Goal: Information Seeking & Learning: Learn about a topic

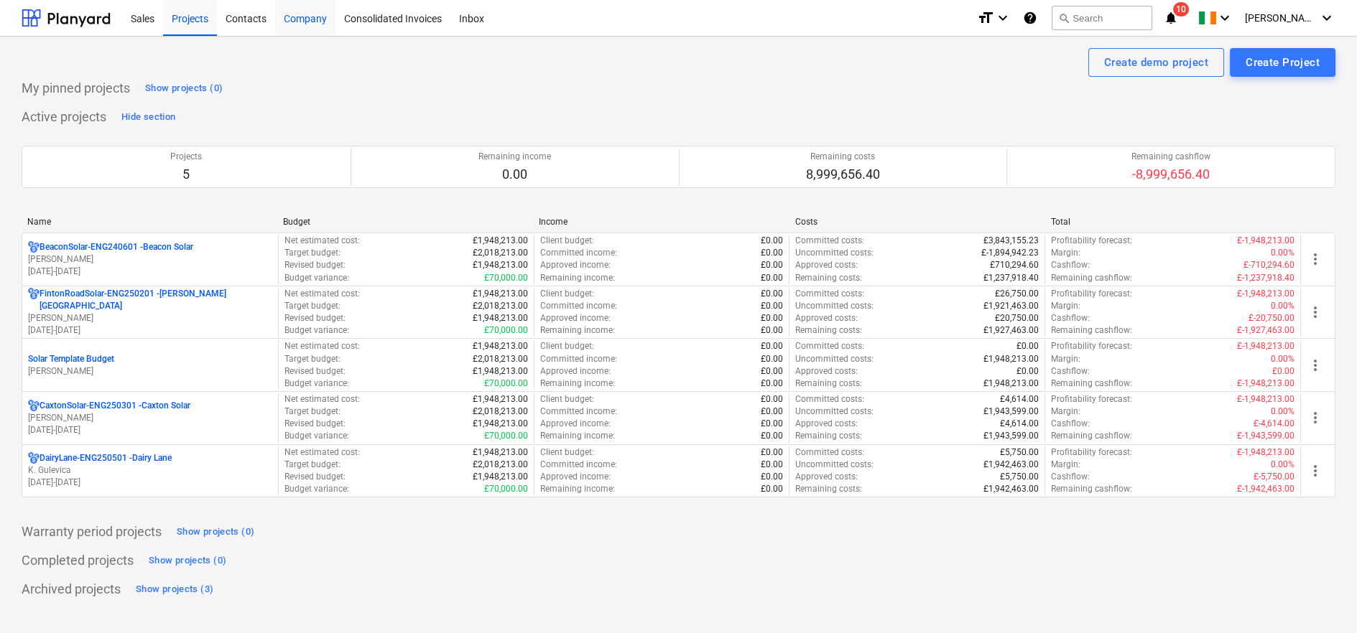
click at [299, 19] on div "Company" at bounding box center [305, 17] width 60 height 37
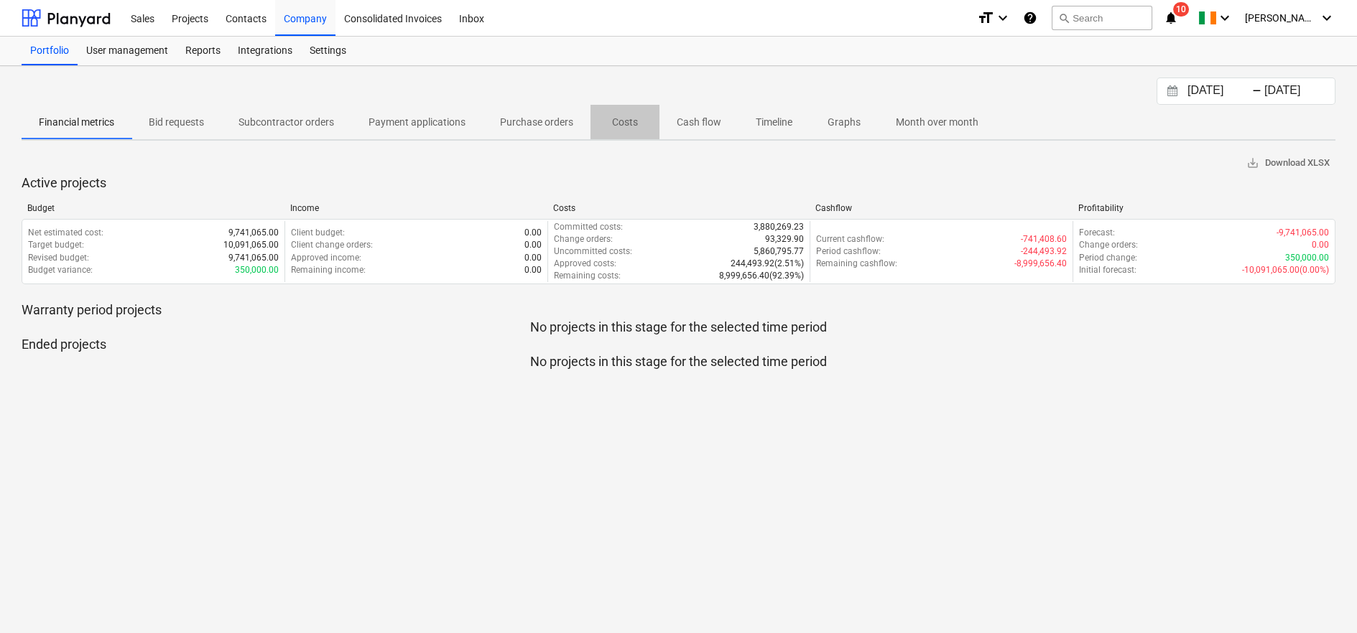
click at [611, 116] on p "Costs" at bounding box center [625, 122] width 34 height 15
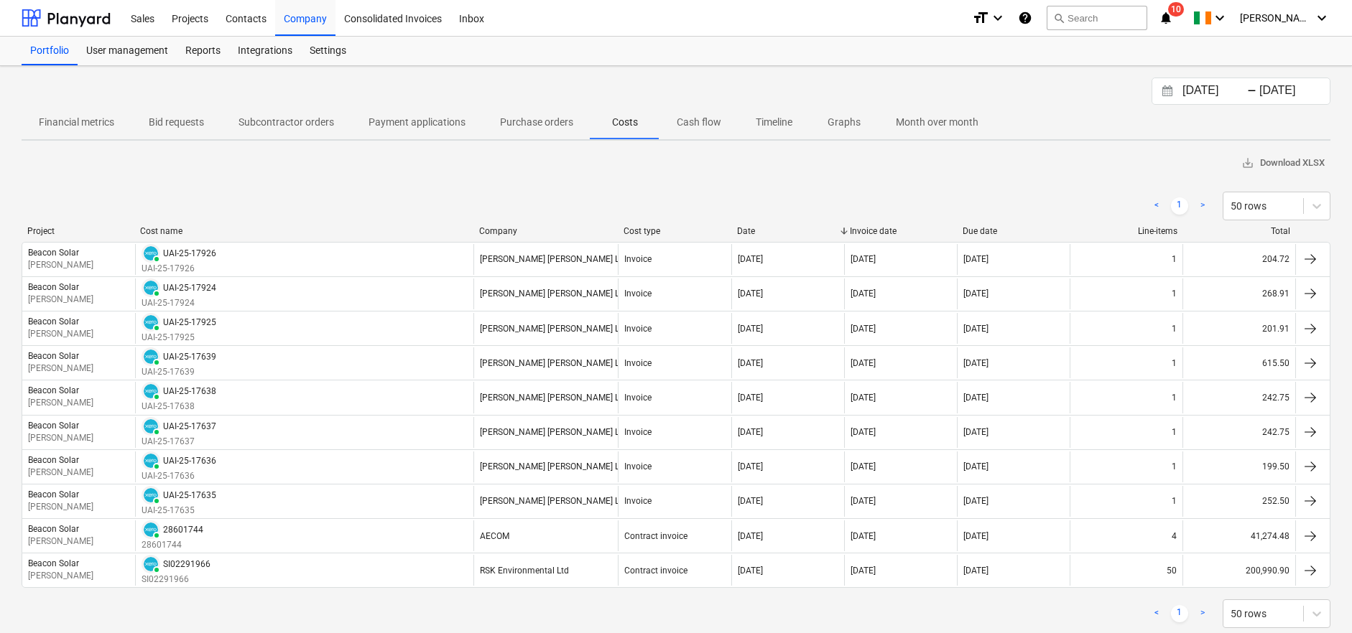
scroll to position [35, 0]
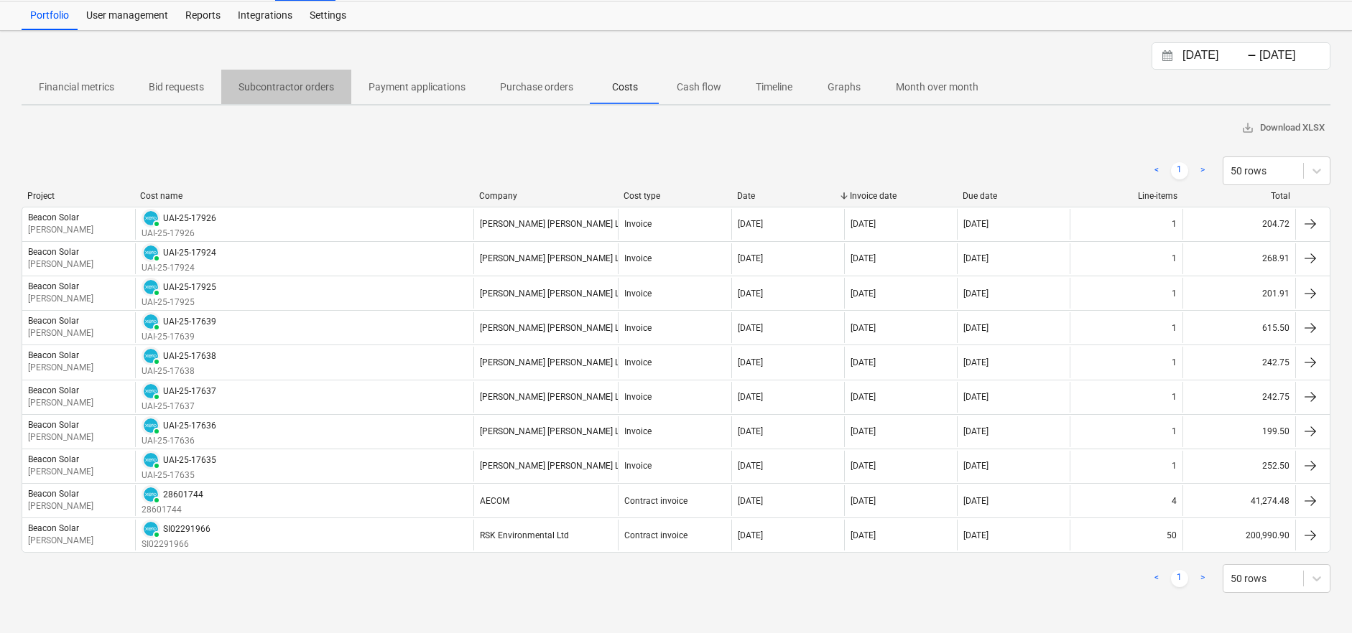
click at [312, 90] on p "Subcontractor orders" at bounding box center [286, 87] width 96 height 15
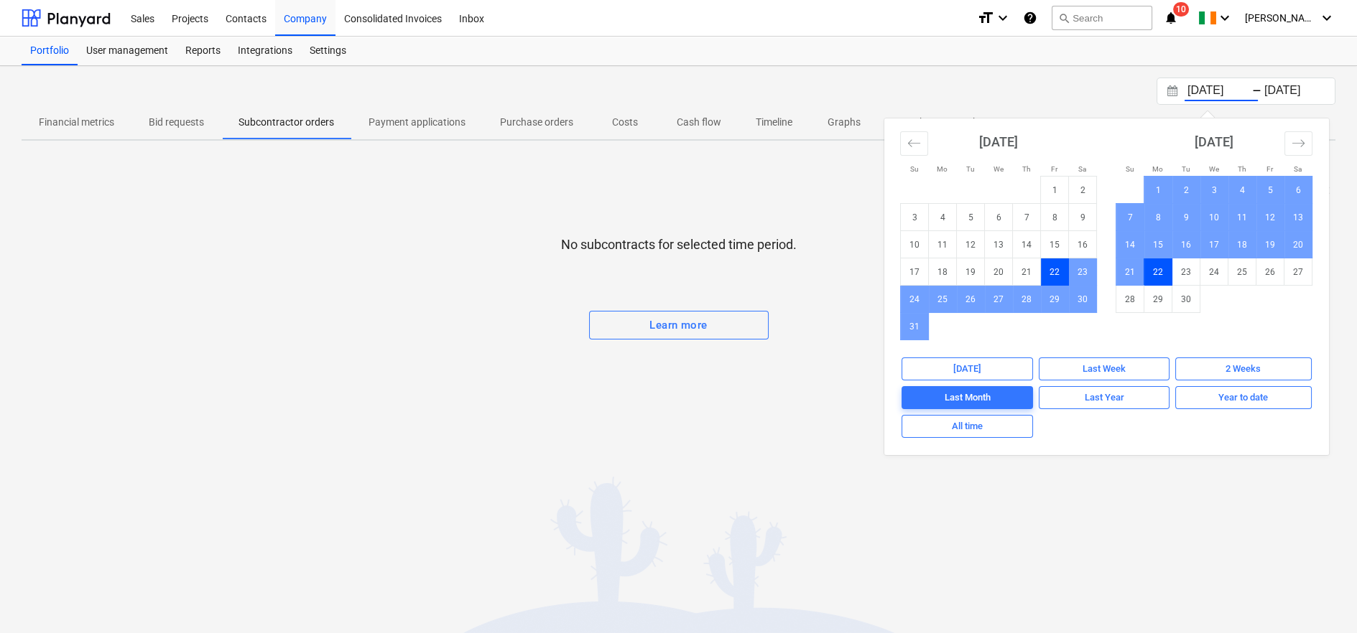
click at [1209, 90] on input "[DATE]" at bounding box center [1220, 91] width 73 height 20
click at [995, 423] on span "All time" at bounding box center [967, 427] width 119 height 17
type input "[DATE]"
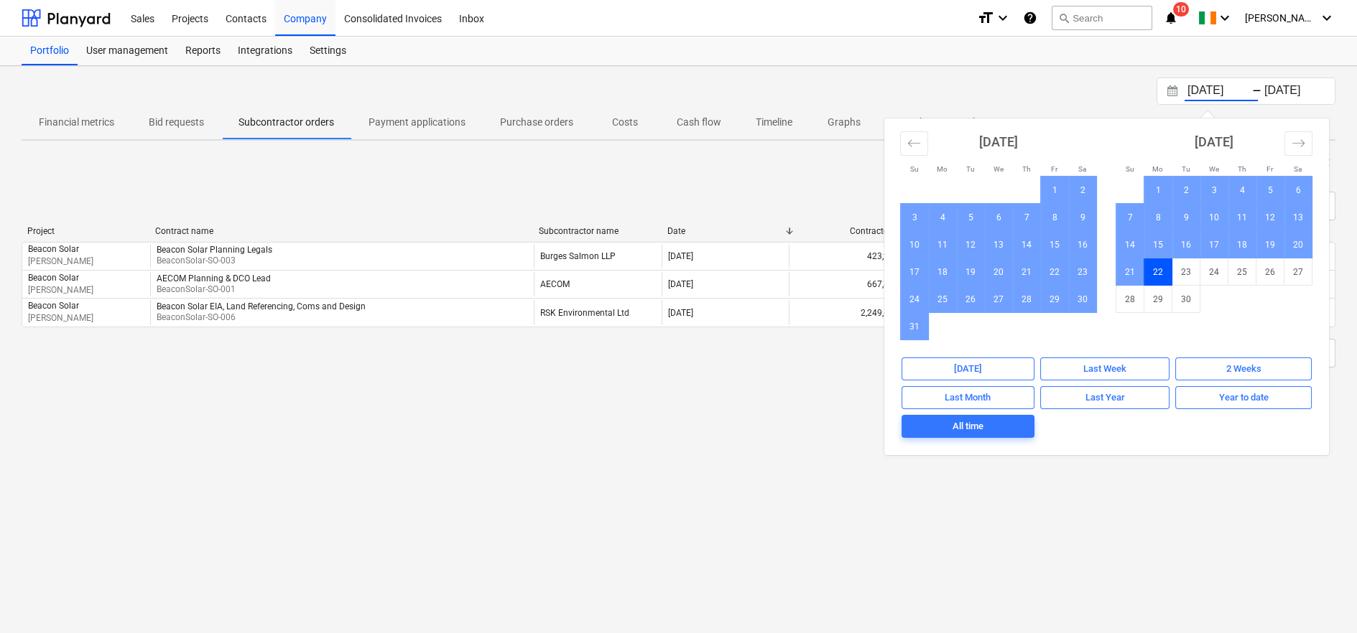
click at [658, 450] on div "[DATE] Press the down arrow key to interact with the calendar and select a date…" at bounding box center [678, 349] width 1357 height 567
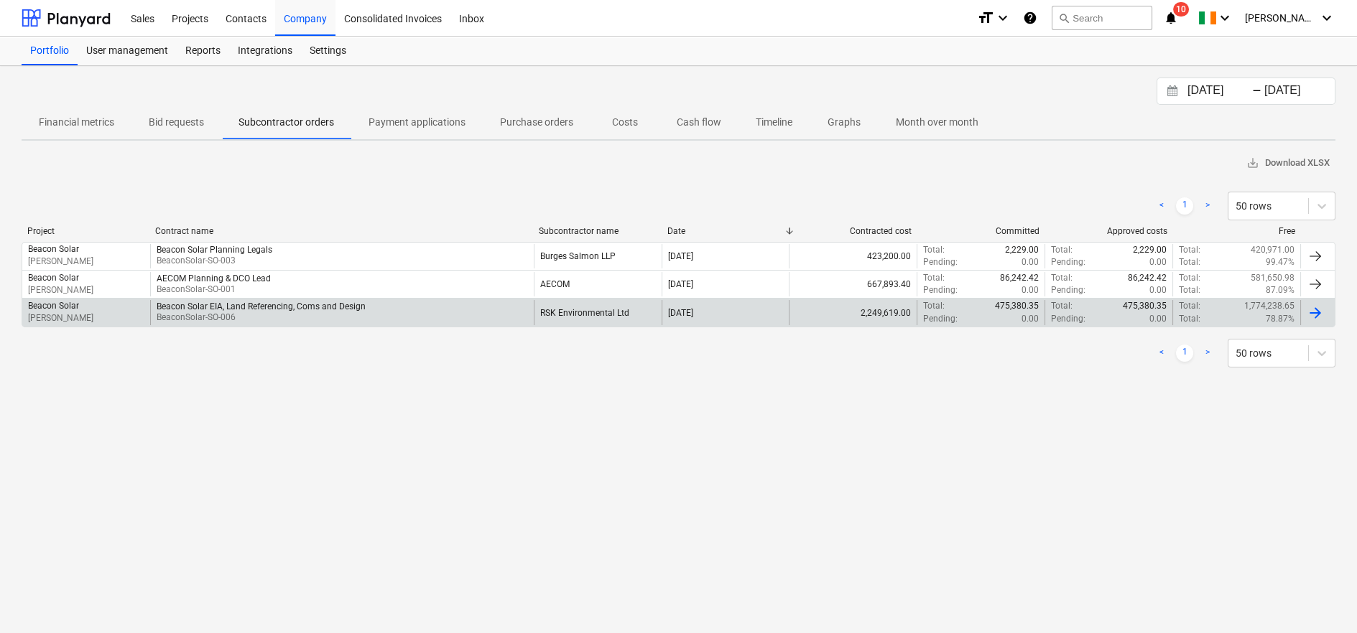
click at [361, 307] on div "Beacon Solar EIA, Land Referencing, Coms and Design" at bounding box center [261, 307] width 209 height 10
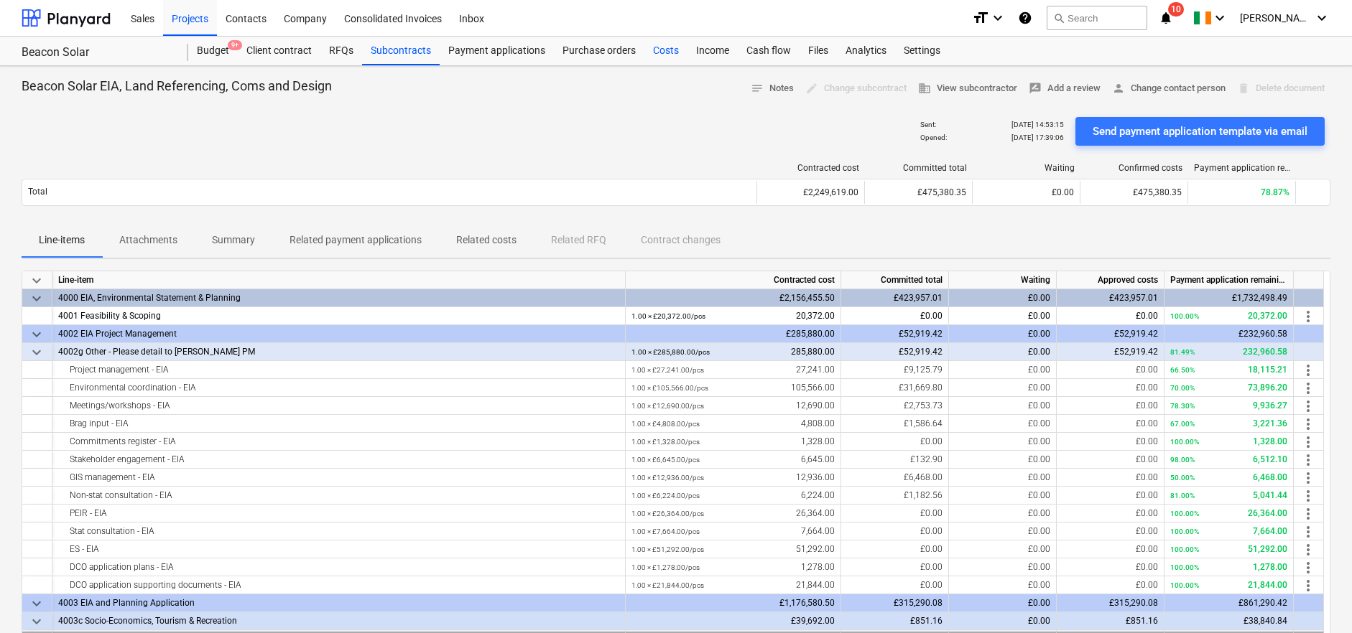
click at [672, 52] on div "Costs" at bounding box center [665, 51] width 43 height 29
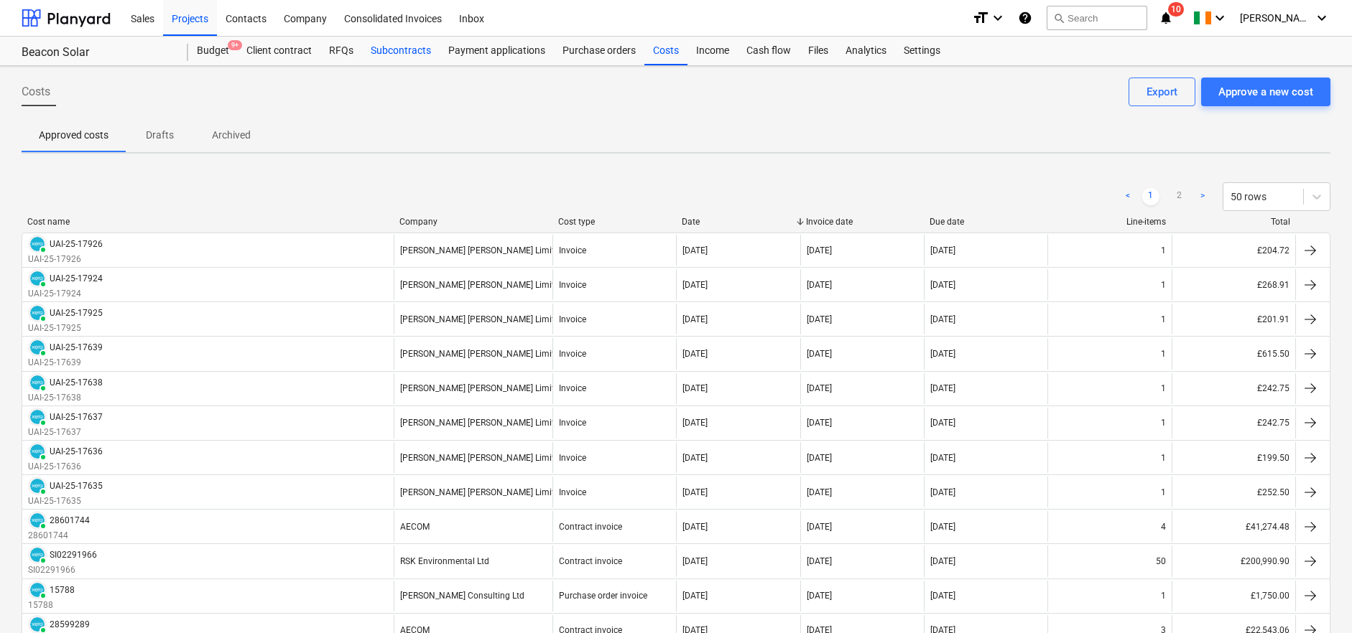
click at [409, 50] on div "Subcontracts" at bounding box center [401, 51] width 78 height 29
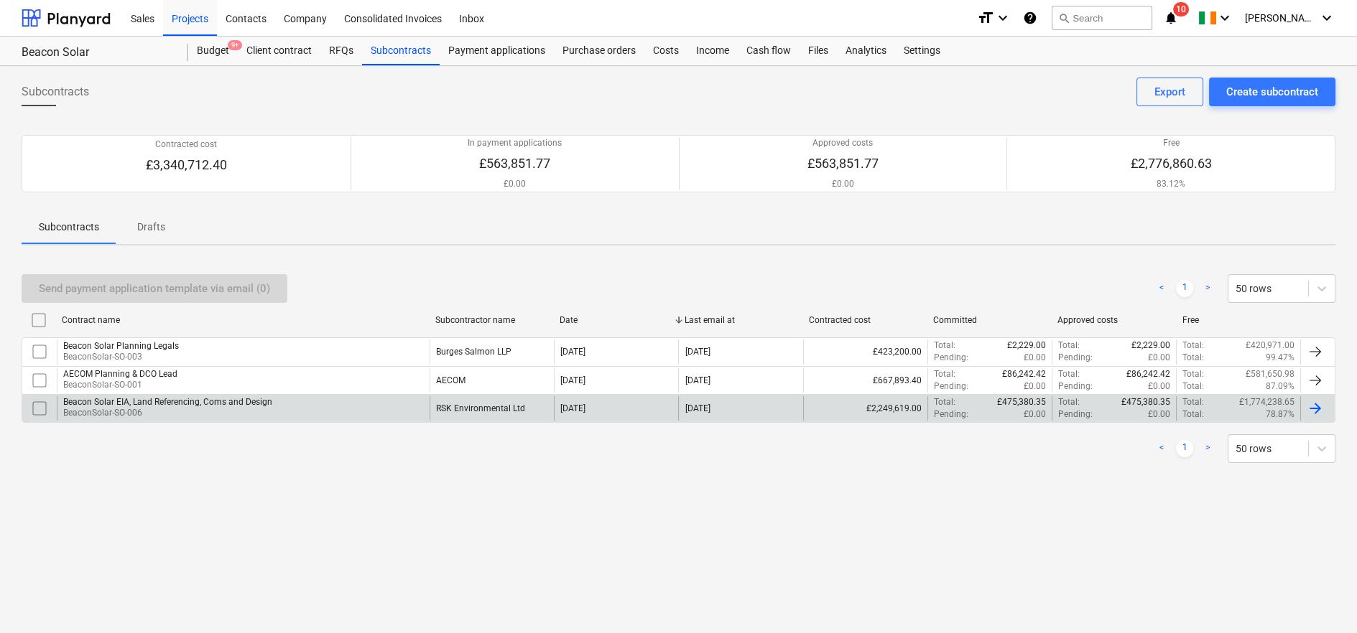
click at [256, 411] on p "BeaconSolar-SO-006" at bounding box center [167, 413] width 209 height 12
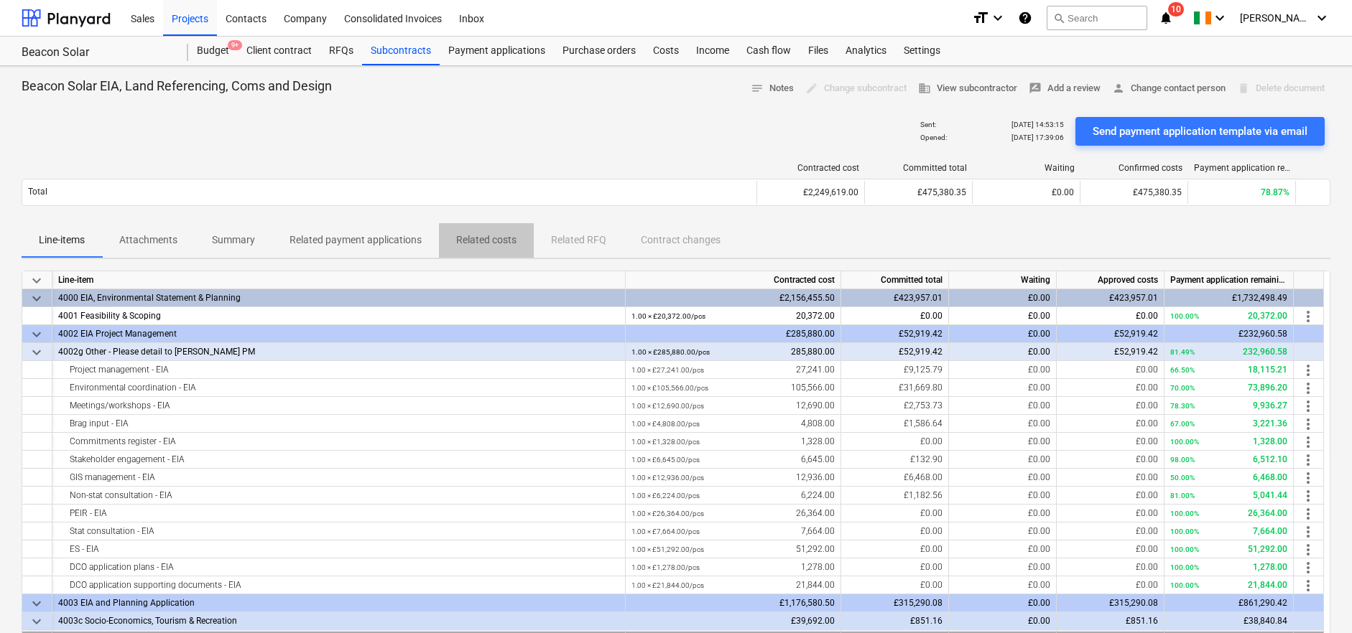
click at [489, 241] on p "Related costs" at bounding box center [486, 240] width 60 height 15
